Goal: Task Accomplishment & Management: Manage account settings

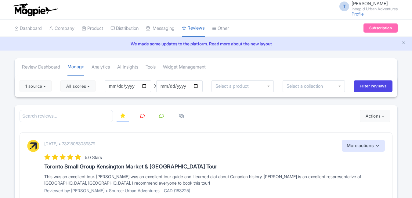
click at [359, 8] on small "Intrepid Urban Adventures" at bounding box center [374, 9] width 46 height 4
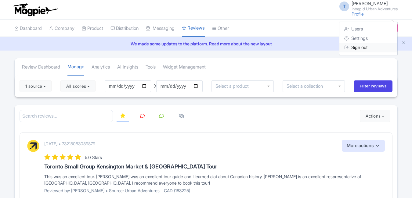
click at [360, 48] on link "Sign out" at bounding box center [368, 47] width 58 height 9
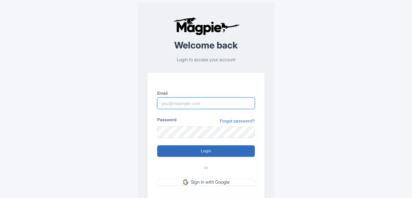
type input "Tu.Nguyen@intrepidtravel.com"
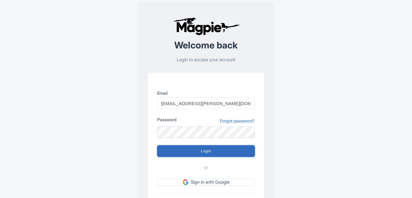
click at [186, 149] on input "Login" at bounding box center [206, 151] width 98 height 12
type input "Logging in..."
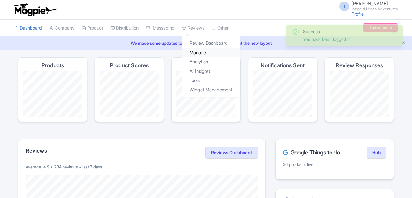
click at [201, 51] on link "Manage" at bounding box center [211, 52] width 58 height 9
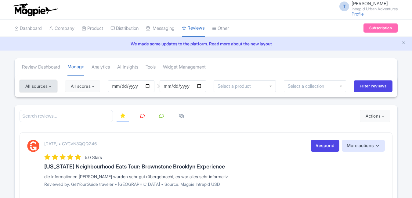
click at [40, 88] on button "All sources" at bounding box center [39, 86] width 38 height 12
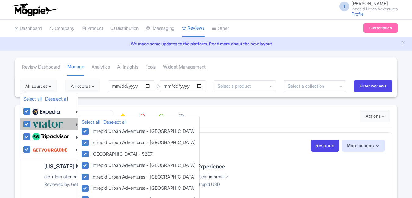
click at [31, 125] on label at bounding box center [47, 124] width 32 height 10
click at [31, 123] on input "checkbox" at bounding box center [33, 121] width 4 height 4
checkbox input "false"
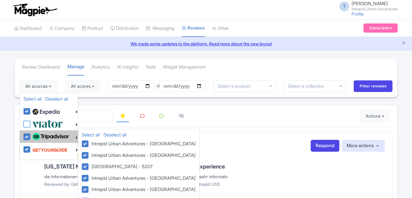
checkbox input "false"
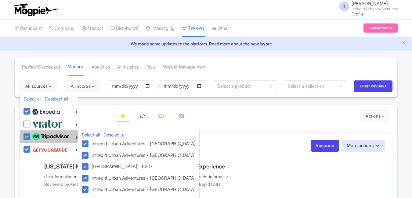
checkbox input "false"
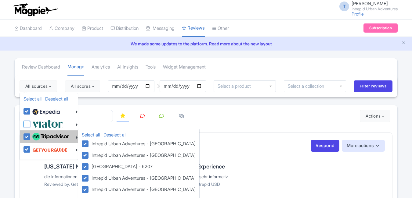
checkbox input "false"
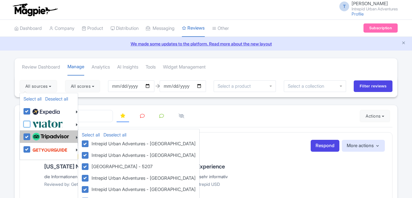
checkbox input "false"
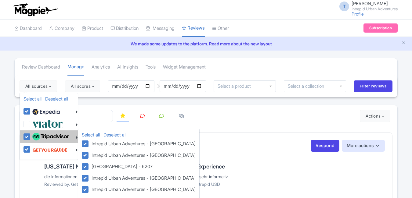
click at [31, 140] on label at bounding box center [50, 137] width 38 height 10
click at [31, 136] on input "checkbox" at bounding box center [33, 134] width 4 height 4
checkbox input "false"
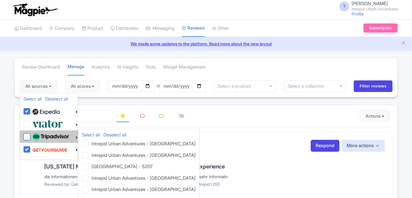
checkbox input "false"
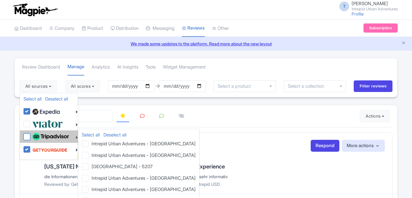
checkbox input "false"
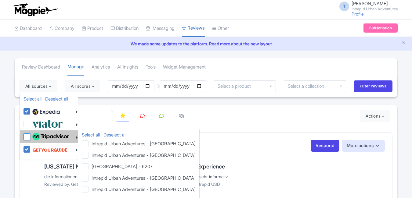
checkbox input "false"
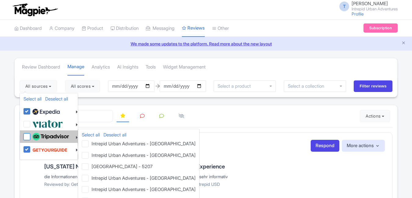
checkbox input "false"
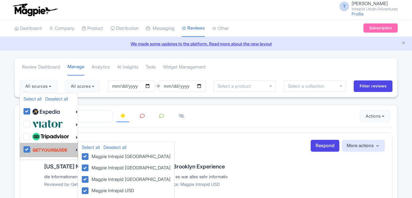
click at [31, 149] on label at bounding box center [49, 150] width 37 height 12
click at [31, 148] on input "checkbox" at bounding box center [33, 146] width 4 height 4
checkbox input "false"
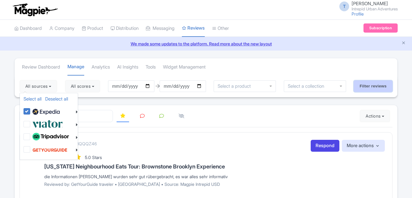
click at [371, 81] on input "Filter reviews" at bounding box center [372, 87] width 39 height 12
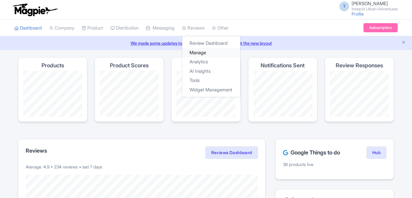
click at [202, 52] on link "Manage" at bounding box center [211, 52] width 58 height 9
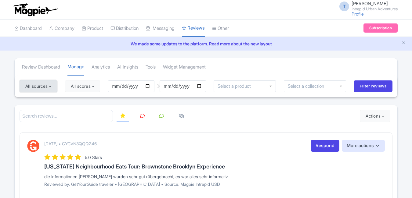
click at [52, 86] on button "All sources" at bounding box center [39, 86] width 38 height 12
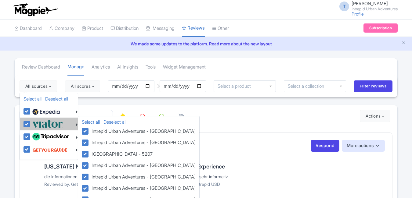
click at [31, 123] on label at bounding box center [47, 124] width 32 height 10
click at [31, 123] on input "checkbox" at bounding box center [33, 121] width 4 height 4
checkbox input "false"
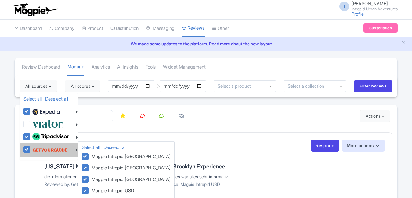
click at [31, 138] on label at bounding box center [50, 137] width 38 height 10
click at [31, 136] on input "checkbox" at bounding box center [33, 134] width 4 height 4
checkbox input "false"
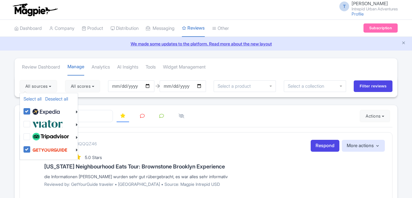
click at [31, 151] on label at bounding box center [49, 150] width 37 height 12
click at [31, 148] on input "checkbox" at bounding box center [33, 146] width 4 height 4
checkbox input "false"
click at [368, 86] on input "Filter reviews" at bounding box center [372, 87] width 39 height 12
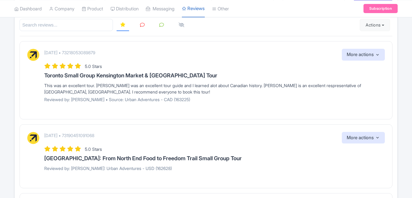
scroll to position [91, 0]
